Goal: Task Accomplishment & Management: Complete application form

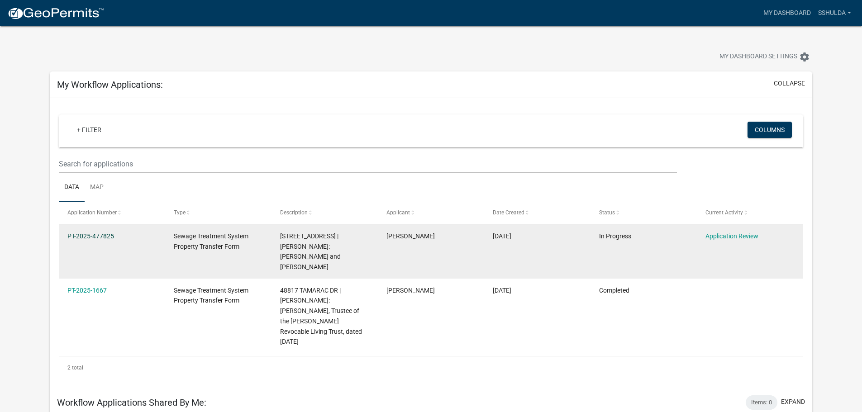
click at [92, 236] on link "PT-2025-477825" at bounding box center [90, 236] width 47 height 7
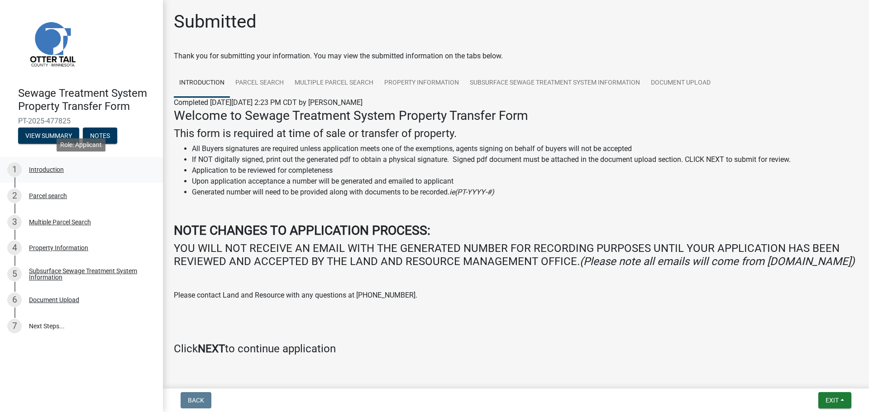
click at [40, 168] on div "Introduction" at bounding box center [46, 170] width 35 height 6
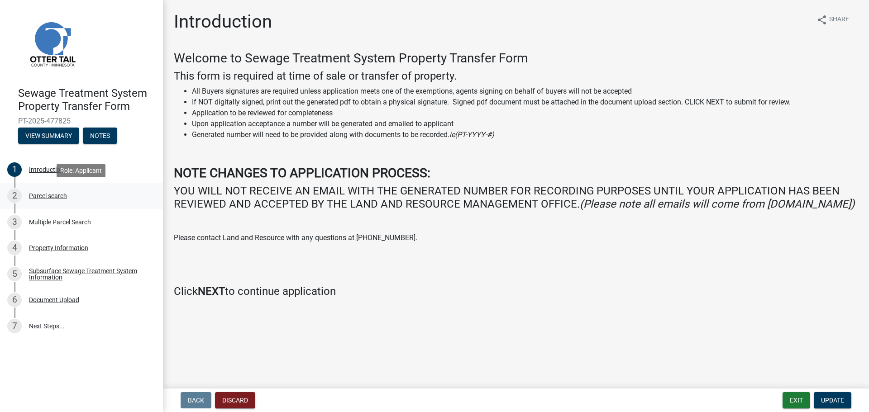
click at [50, 193] on div "Parcel search" at bounding box center [48, 196] width 38 height 6
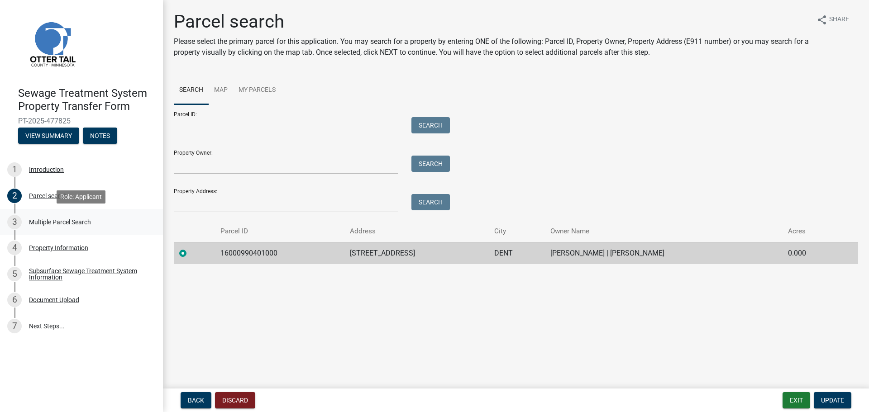
click at [56, 222] on div "Multiple Parcel Search" at bounding box center [60, 222] width 62 height 6
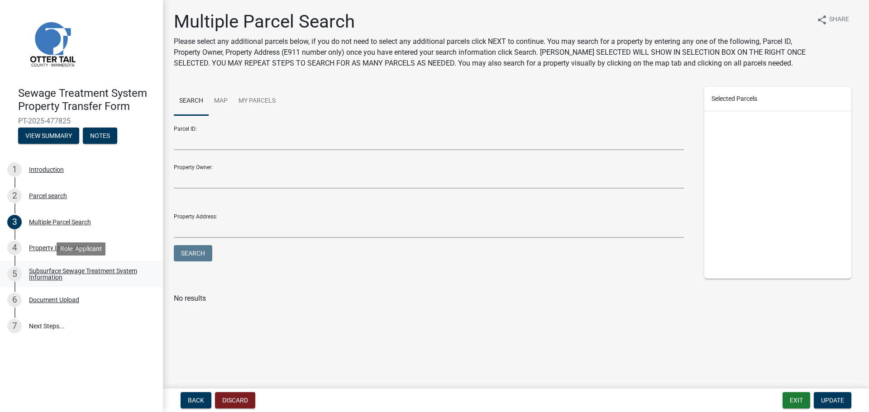
click at [48, 268] on div "Subsurface Sewage Treatment System Information" at bounding box center [88, 274] width 119 height 13
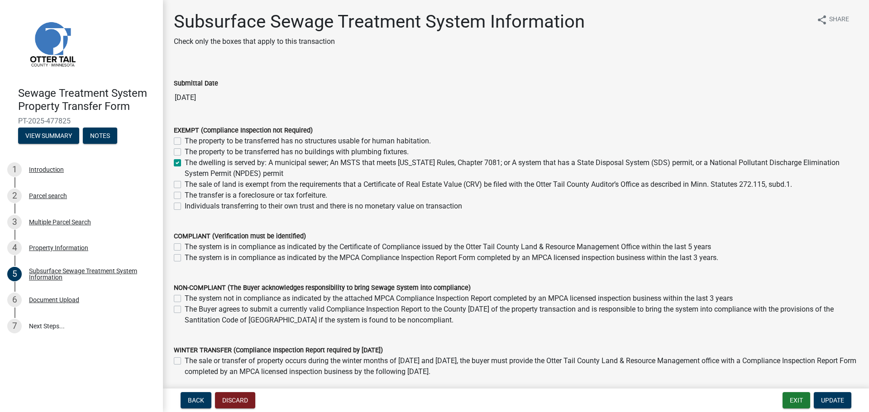
click at [185, 161] on label "The dwelling is served by: A municipal sewer; An MSTS that meets [US_STATE] Rul…" at bounding box center [521, 168] width 673 height 22
click at [185, 161] on input "The dwelling is served by: A municipal sewer; An MSTS that meets [US_STATE] Rul…" at bounding box center [188, 160] width 6 height 6
checkbox input "false"
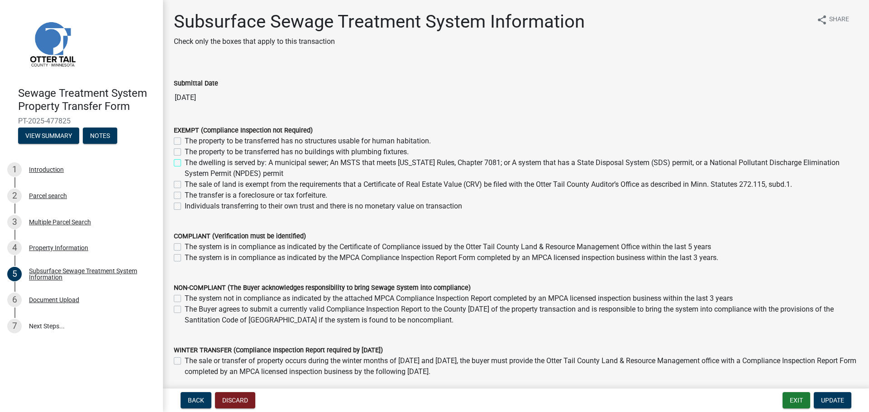
checkbox input "false"
click at [229, 185] on label "The sale of land is exempt from the requirements that a Certificate of Real Est…" at bounding box center [488, 184] width 607 height 11
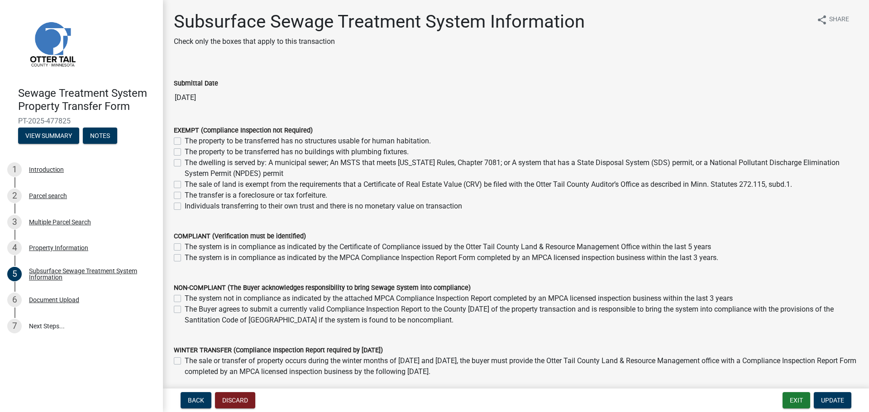
click at [191, 185] on input "The sale of land is exempt from the requirements that a Certificate of Real Est…" at bounding box center [188, 182] width 6 height 6
checkbox input "true"
checkbox input "false"
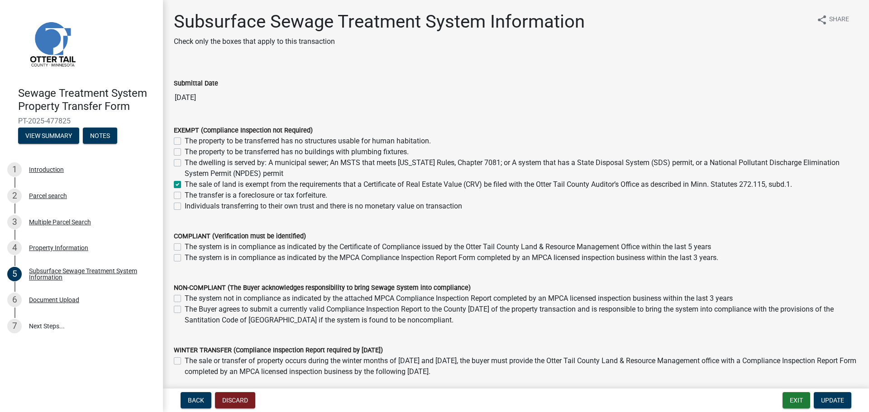
checkbox input "true"
checkbox input "false"
click at [826, 400] on span "Update" at bounding box center [832, 400] width 23 height 7
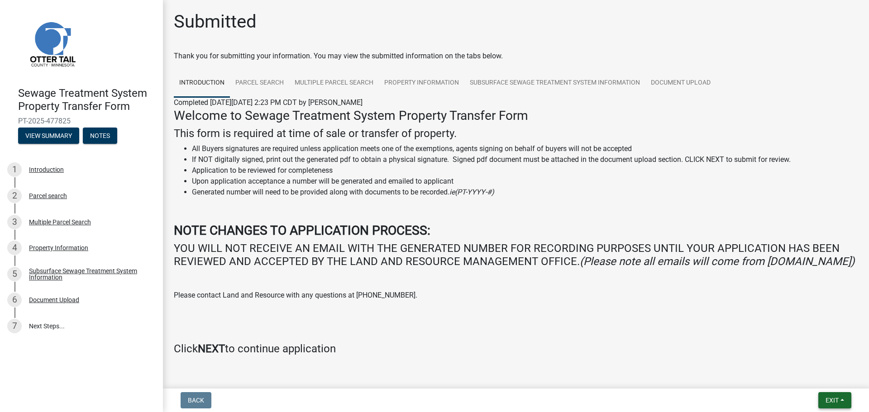
click at [833, 398] on span "Exit" at bounding box center [831, 400] width 13 height 7
click at [805, 373] on button "Save & Exit" at bounding box center [815, 377] width 72 height 22
